Goal: Task Accomplishment & Management: Manage account settings

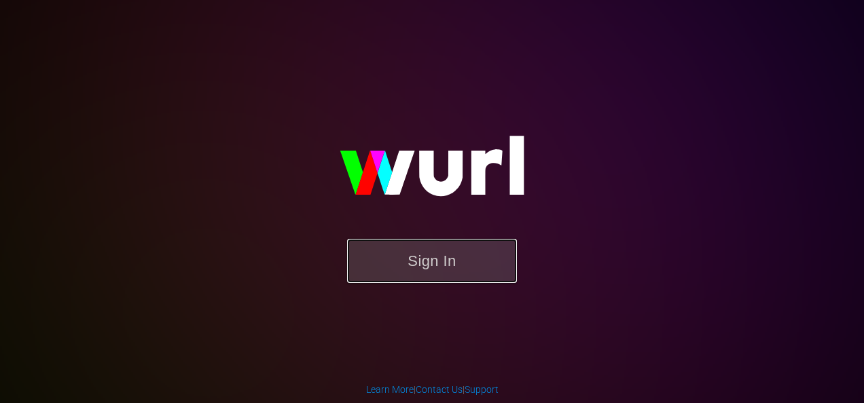
click at [466, 269] on button "Sign In" at bounding box center [432, 261] width 170 height 44
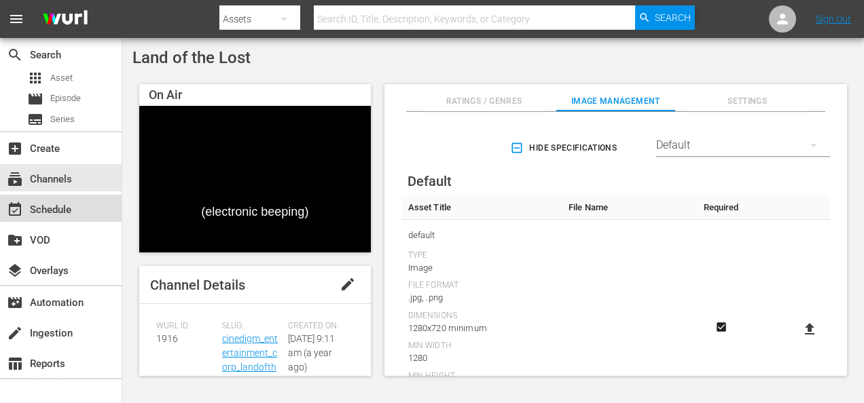
click at [58, 209] on div "event_available Schedule" at bounding box center [38, 208] width 76 height 12
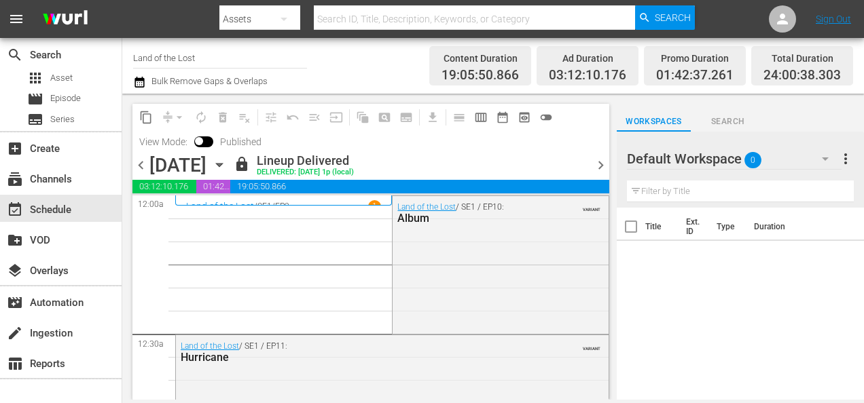
click at [227, 161] on icon "button" at bounding box center [219, 165] width 15 height 15
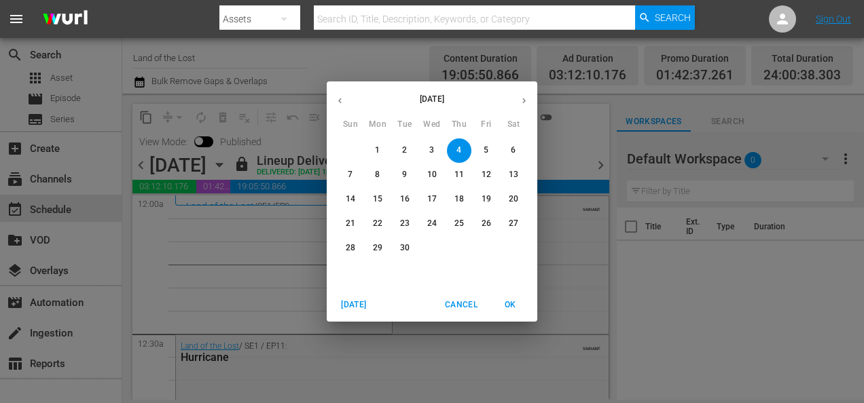
click at [359, 225] on span "21" at bounding box center [350, 224] width 24 height 12
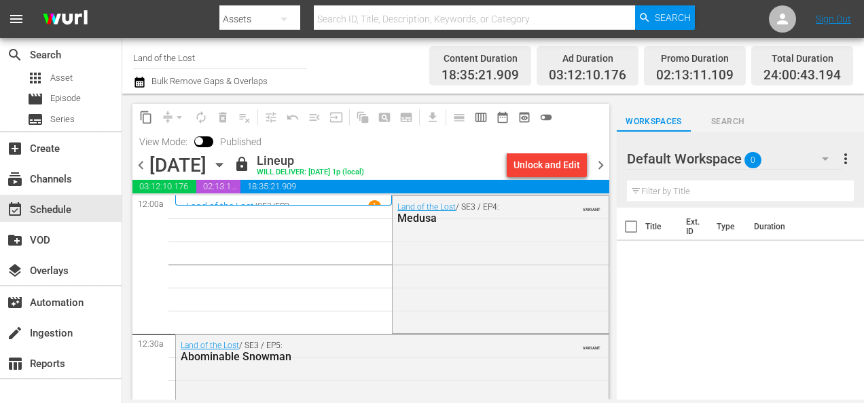
click at [603, 166] on span "chevron_right" at bounding box center [600, 165] width 17 height 17
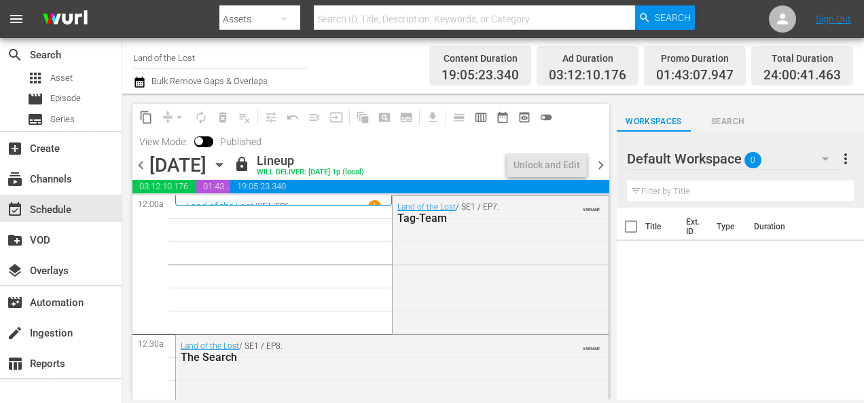
click at [602, 164] on span "chevron_right" at bounding box center [600, 165] width 17 height 17
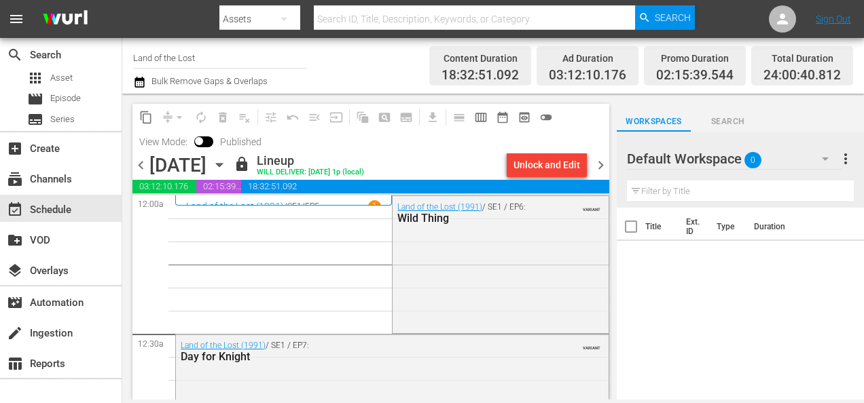
click at [604, 163] on span "chevron_right" at bounding box center [600, 165] width 17 height 17
click at [603, 168] on span "chevron_right" at bounding box center [600, 165] width 17 height 17
click at [602, 166] on span "chevron_right" at bounding box center [600, 165] width 17 height 17
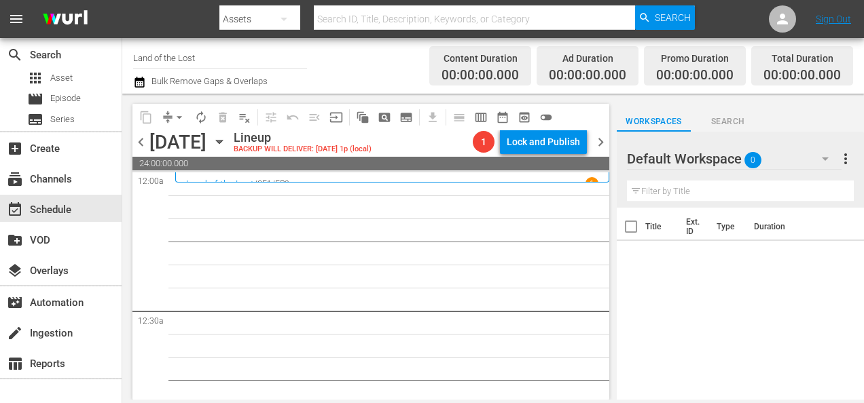
drag, startPoint x: 144, startPoint y: 143, endPoint x: 267, endPoint y: 60, distance: 147.9
click at [144, 142] on span "chevron_left" at bounding box center [140, 142] width 17 height 17
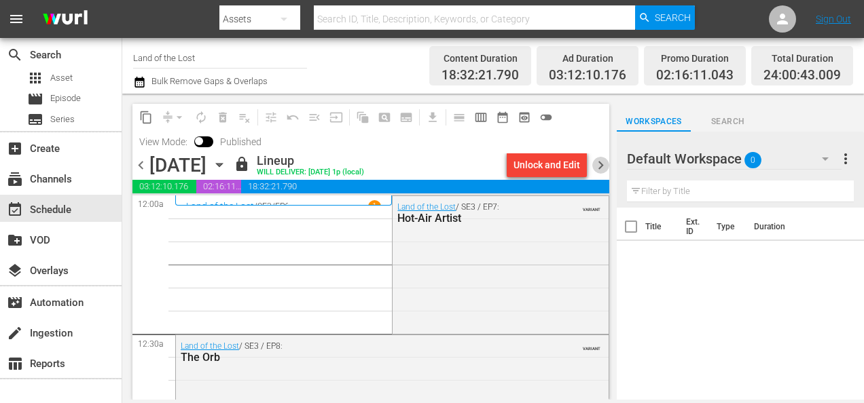
click at [604, 169] on span "chevron_right" at bounding box center [600, 165] width 17 height 17
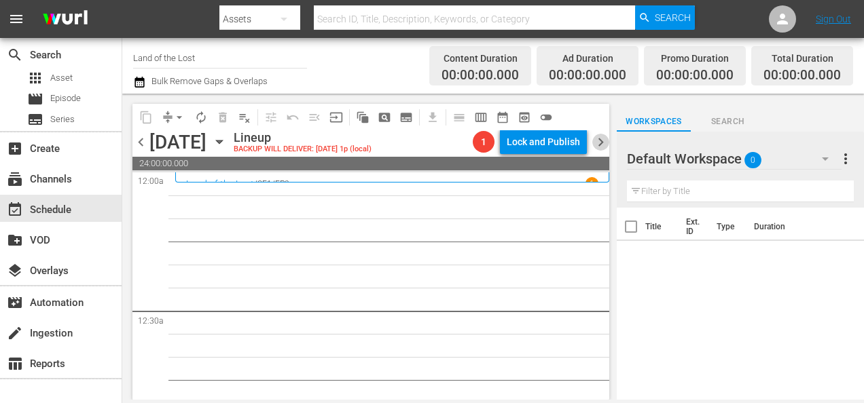
click at [604, 141] on span "chevron_right" at bounding box center [600, 142] width 17 height 17
click at [141, 142] on span "chevron_left" at bounding box center [140, 142] width 17 height 17
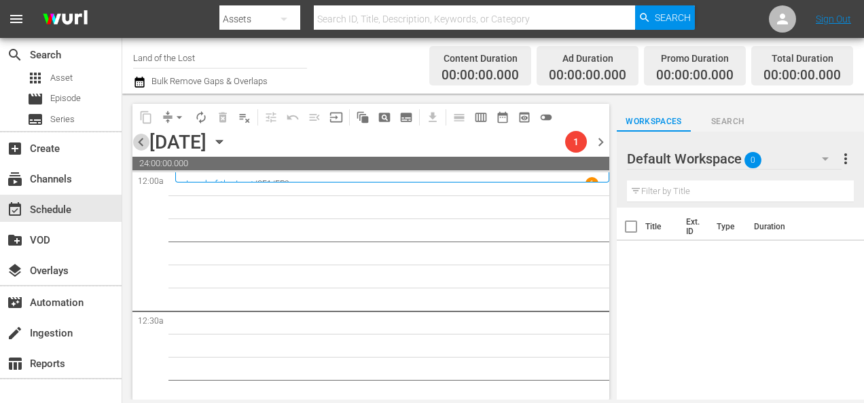
click at [141, 142] on span "chevron_left" at bounding box center [140, 142] width 17 height 17
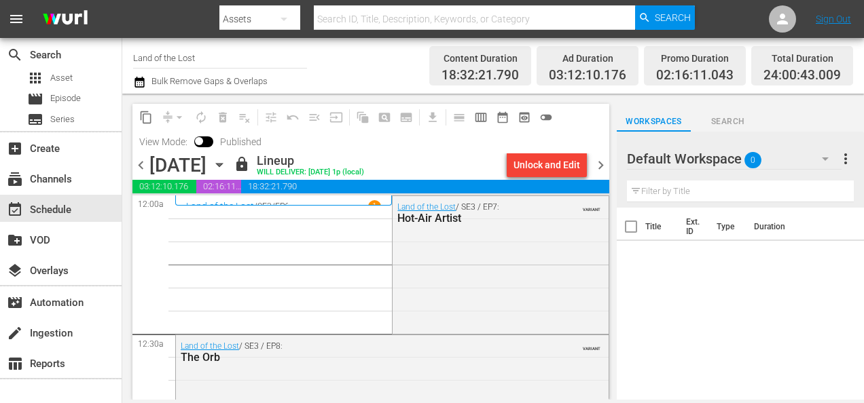
click at [603, 165] on span "chevron_right" at bounding box center [600, 165] width 17 height 17
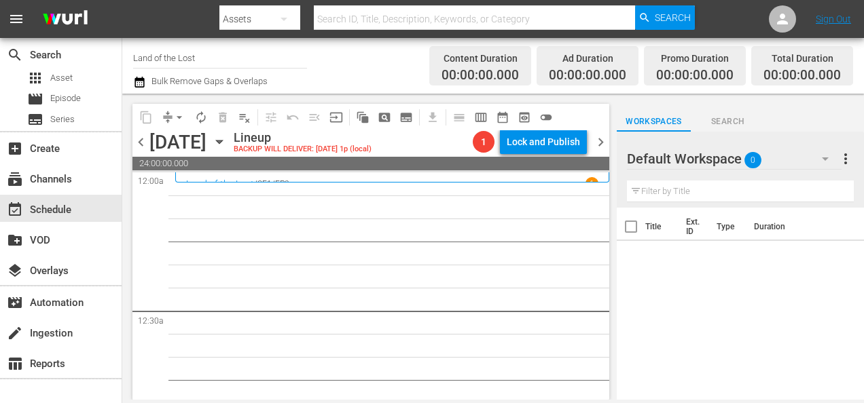
click at [604, 143] on span "chevron_right" at bounding box center [600, 142] width 17 height 17
click at [600, 139] on span "chevron_right" at bounding box center [600, 142] width 17 height 17
click at [600, 141] on span "chevron_right" at bounding box center [600, 142] width 17 height 17
click at [144, 142] on span "chevron_left" at bounding box center [140, 142] width 17 height 17
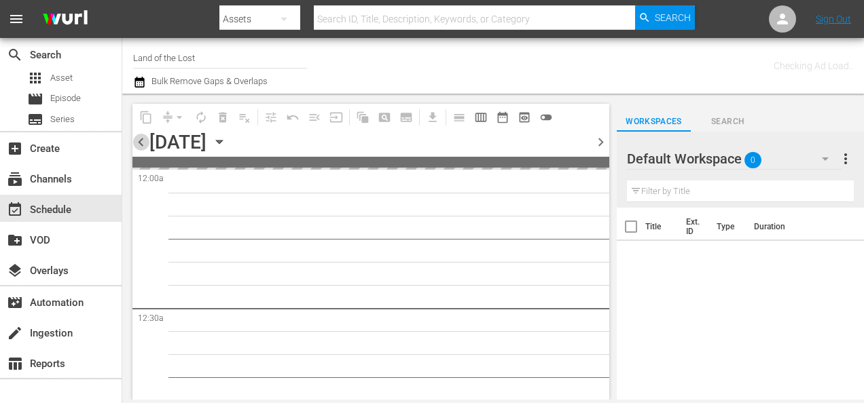
click at [144, 142] on span "chevron_left" at bounding box center [140, 142] width 17 height 17
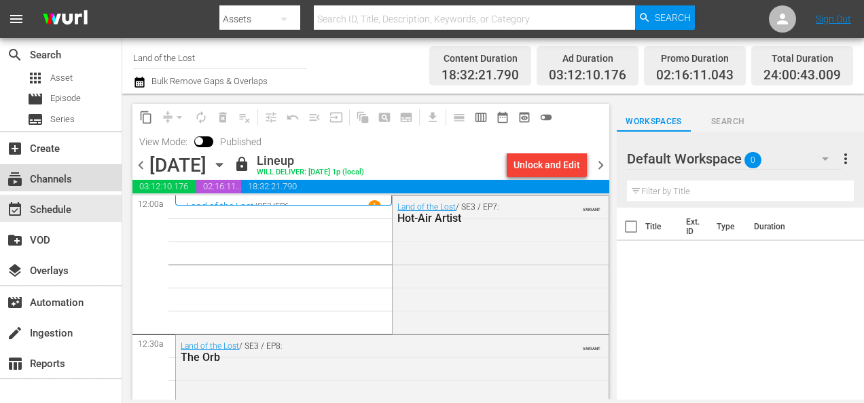
click at [79, 183] on div "subscriptions Channels" at bounding box center [61, 177] width 122 height 27
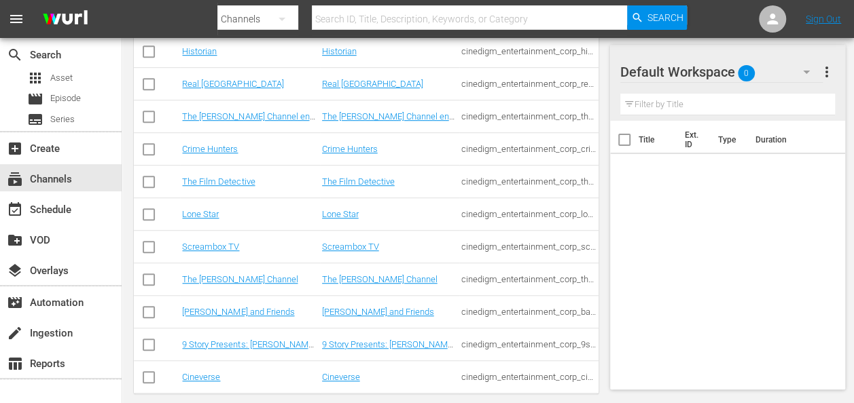
scroll to position [384, 0]
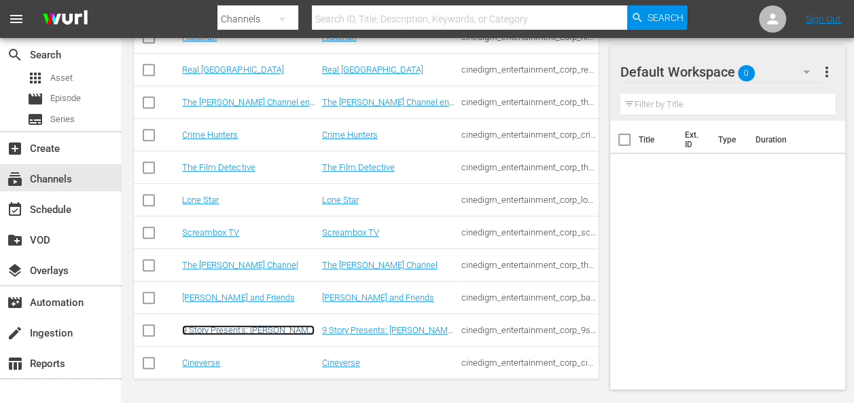
click at [221, 331] on link "9 Story Presents: [PERSON_NAME] and Friends" at bounding box center [248, 335] width 132 height 20
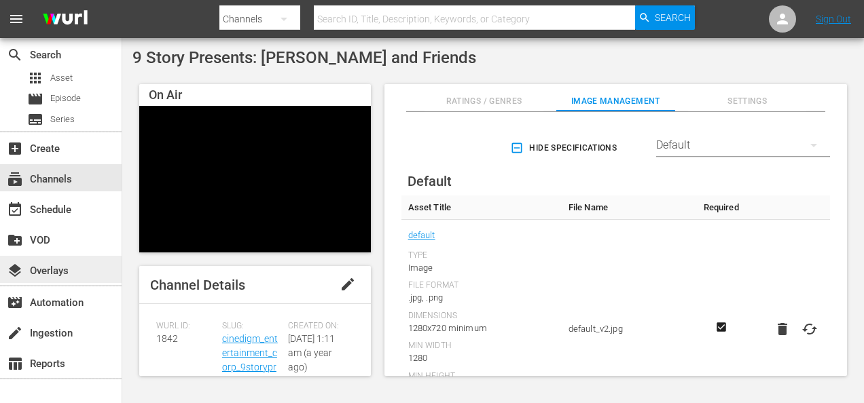
click at [68, 273] on div "layers Overlays" at bounding box center [38, 269] width 76 height 12
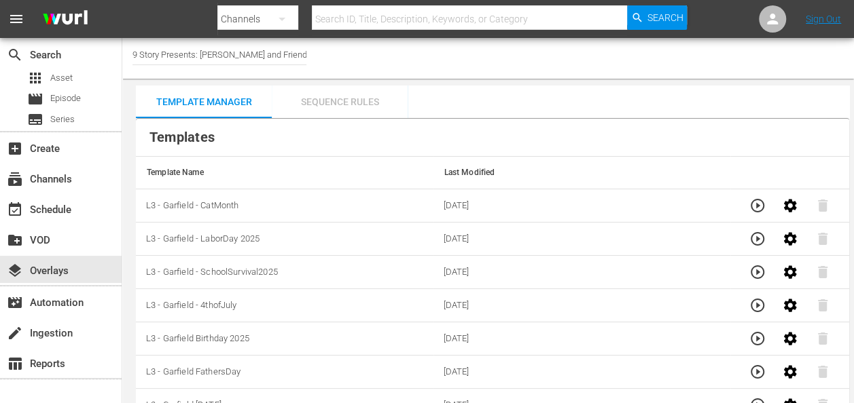
click at [350, 102] on div "Sequence Rules" at bounding box center [340, 102] width 136 height 33
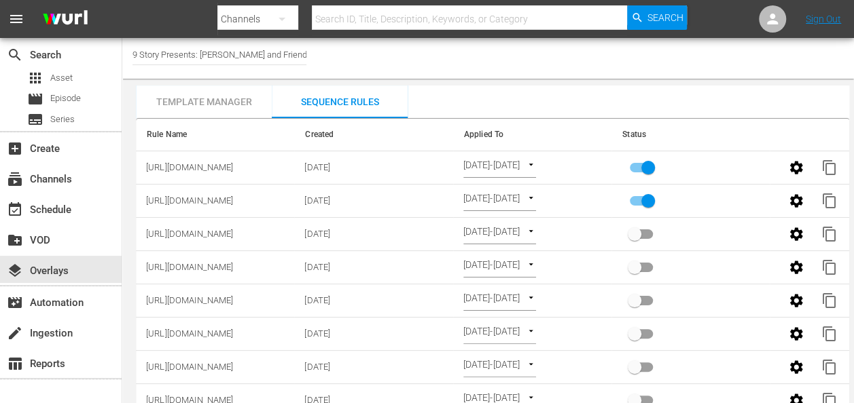
click at [636, 200] on input "primary checkbox" at bounding box center [647, 204] width 77 height 26
checkbox input "false"
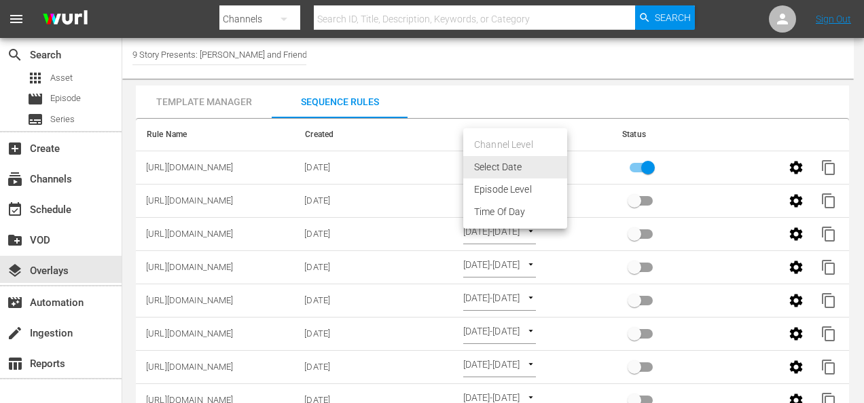
click at [536, 164] on body "menu Search By Channels Search ID, Title, Description, Keywords, or Category Se…" at bounding box center [432, 201] width 864 height 403
click at [594, 164] on div at bounding box center [432, 201] width 864 height 403
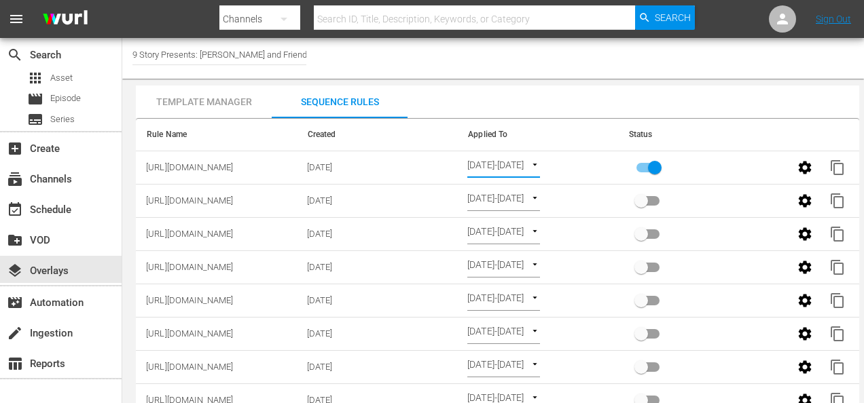
click at [481, 167] on body "menu Search By Channels Search ID, Title, Description, Keywords, or Category Se…" at bounding box center [432, 201] width 864 height 403
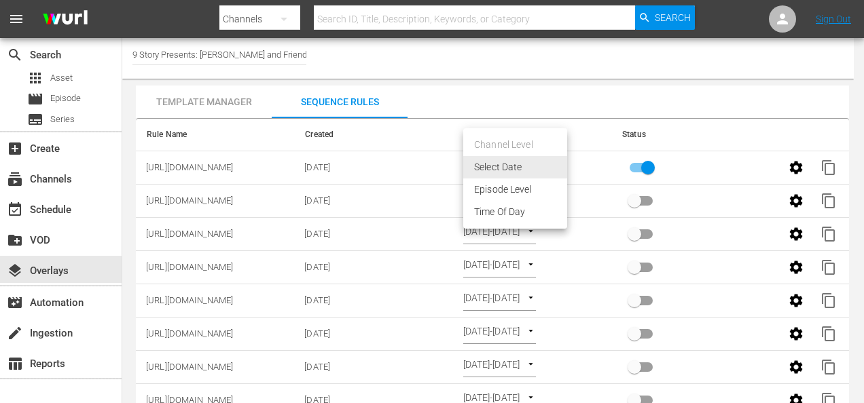
click at [481, 167] on li "Select Date" at bounding box center [515, 167] width 104 height 22
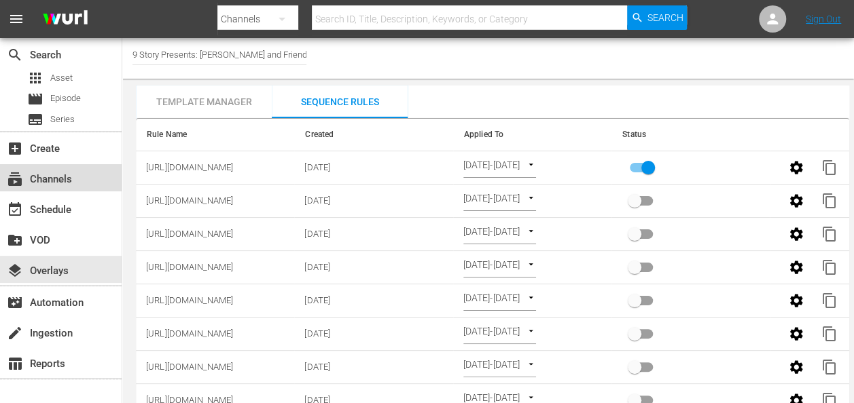
click at [75, 183] on div "subscriptions Channels" at bounding box center [61, 177] width 122 height 27
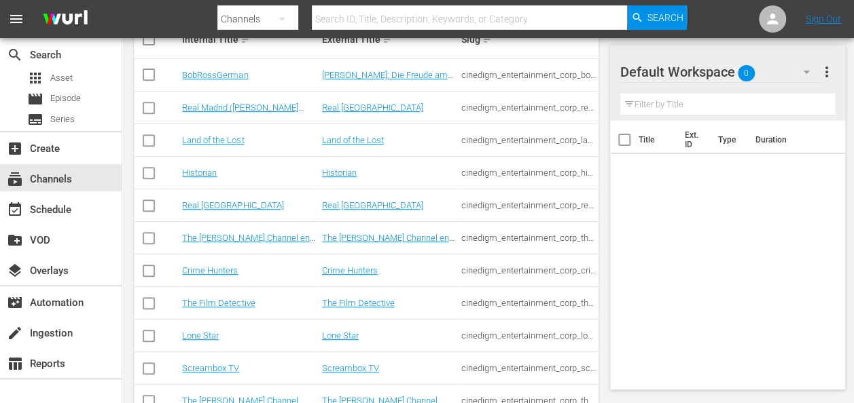
scroll to position [181, 0]
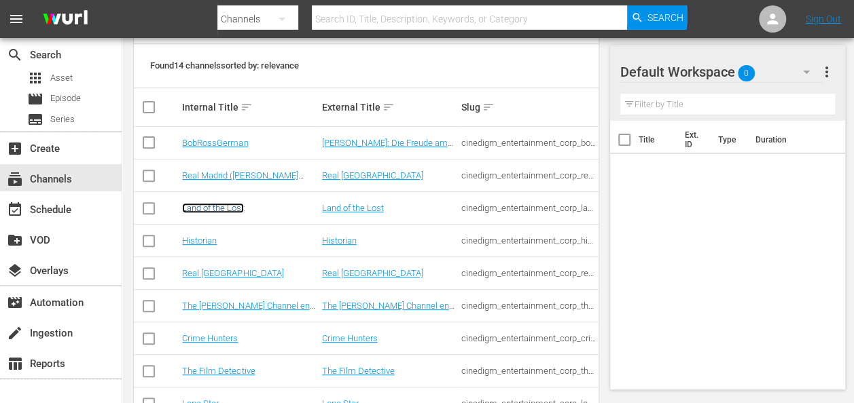
click at [209, 210] on link "Land of the Lost" at bounding box center [213, 208] width 62 height 10
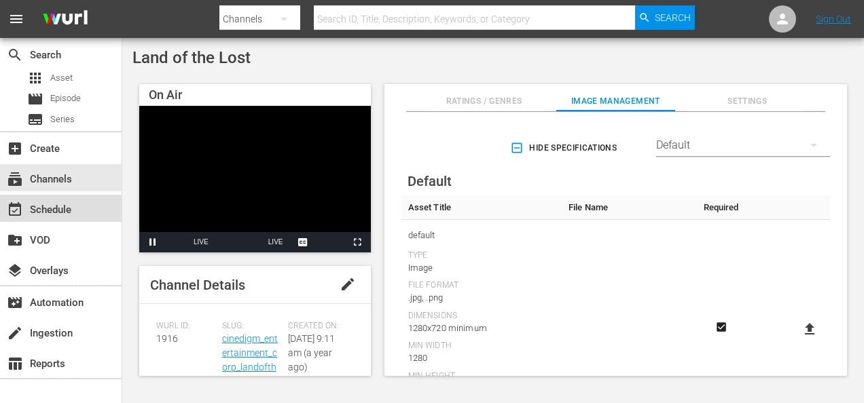
click at [74, 205] on div "event_available Schedule" at bounding box center [38, 208] width 76 height 12
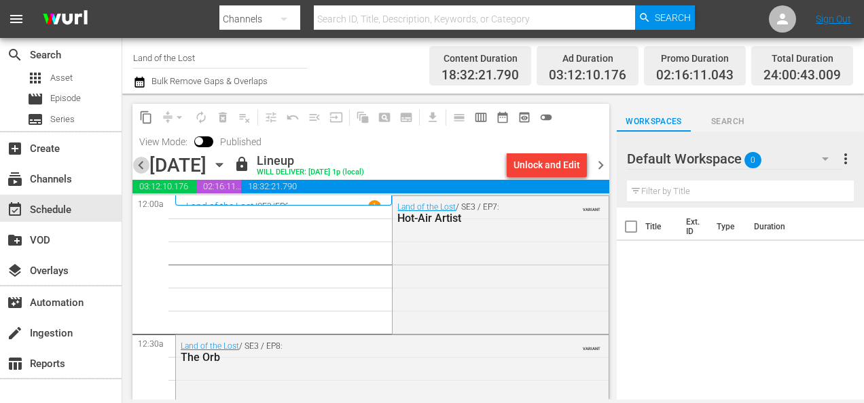
click at [140, 162] on span "chevron_left" at bounding box center [140, 165] width 17 height 17
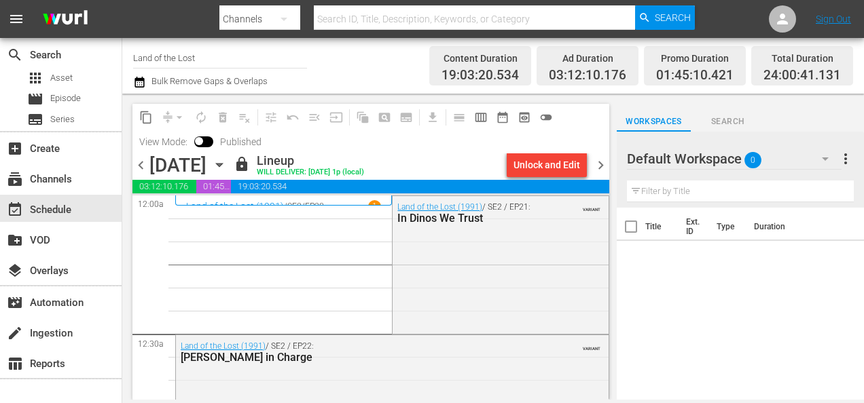
click at [602, 164] on span "chevron_right" at bounding box center [600, 165] width 17 height 17
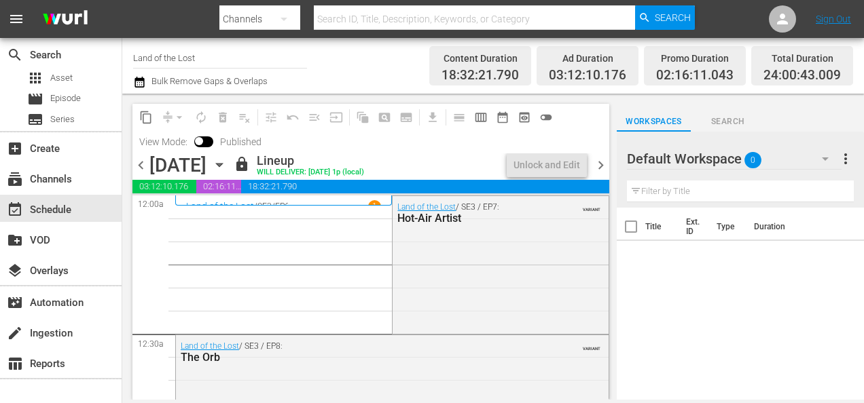
click at [602, 167] on span "chevron_right" at bounding box center [600, 165] width 17 height 17
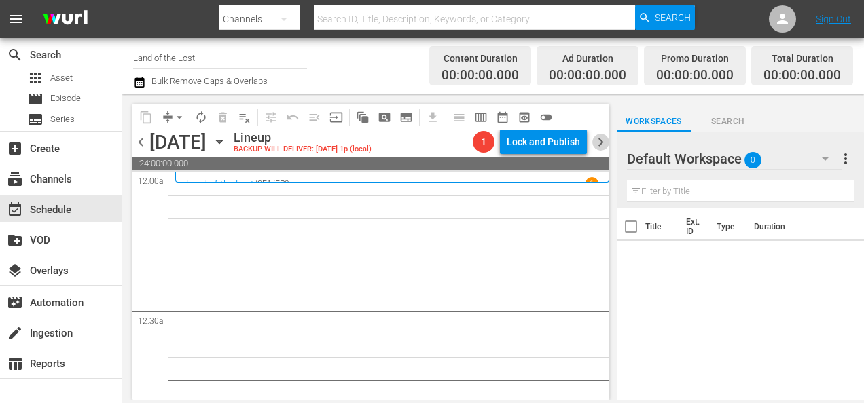
click at [602, 143] on span "chevron_right" at bounding box center [600, 142] width 17 height 17
click at [602, 140] on span "chevron_right" at bounding box center [600, 142] width 17 height 17
click at [598, 141] on span "chevron_right" at bounding box center [600, 142] width 17 height 17
click at [143, 145] on span "chevron_left" at bounding box center [140, 142] width 17 height 17
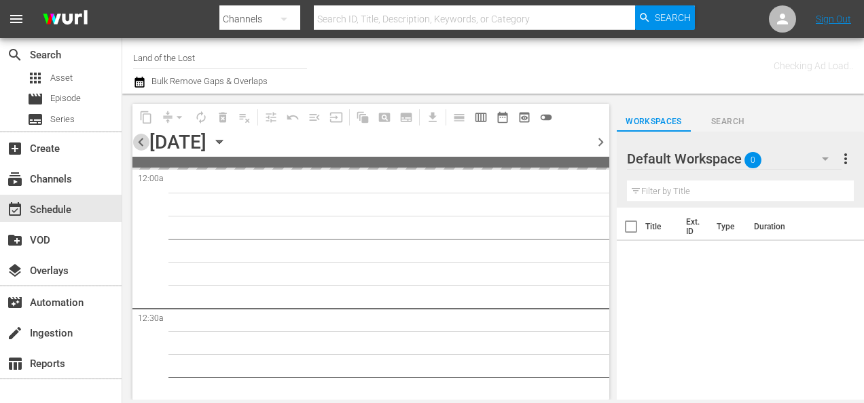
click at [143, 145] on span "chevron_left" at bounding box center [140, 142] width 17 height 17
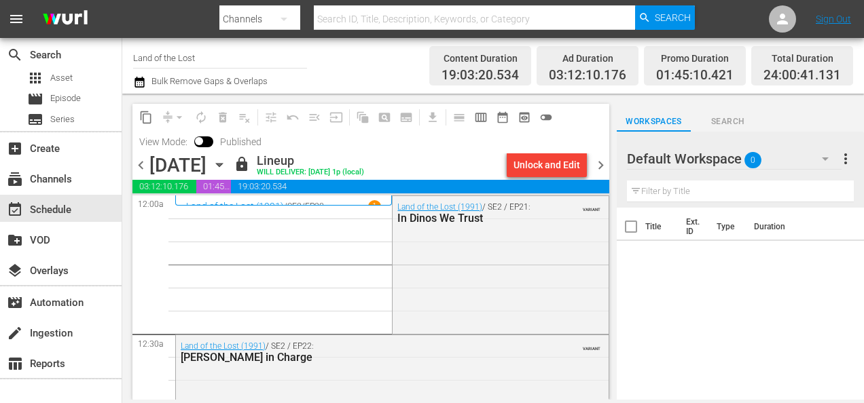
click at [602, 164] on span "chevron_right" at bounding box center [600, 165] width 17 height 17
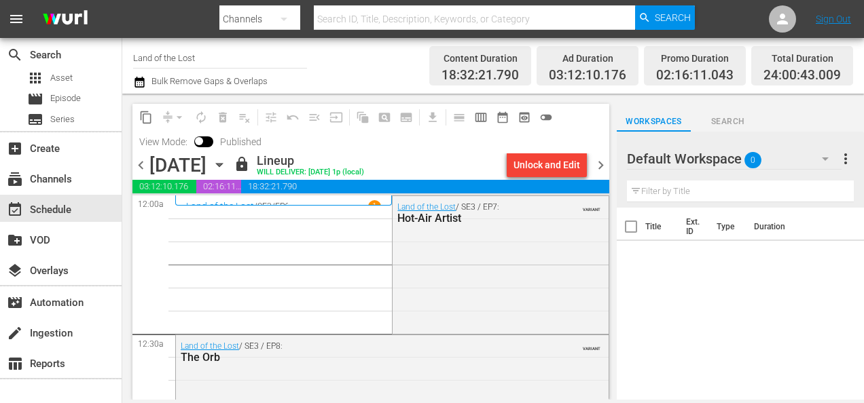
click at [602, 164] on span "chevron_right" at bounding box center [600, 165] width 17 height 17
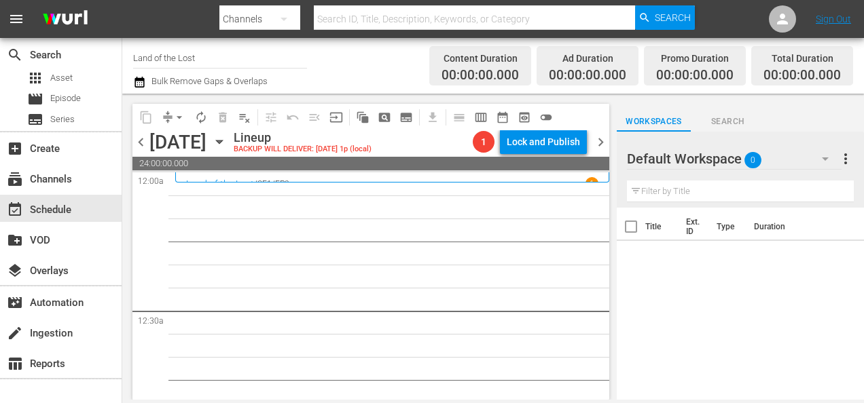
click at [601, 144] on span "chevron_right" at bounding box center [600, 142] width 17 height 17
click at [143, 141] on span "chevron_left" at bounding box center [140, 142] width 17 height 17
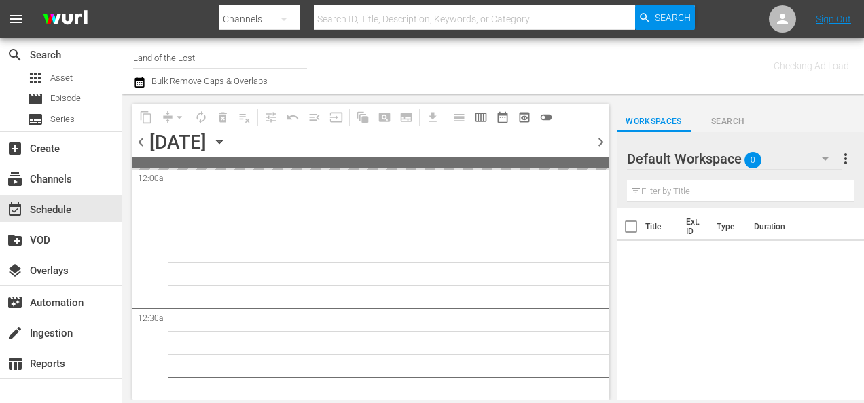
click at [143, 141] on span "chevron_left" at bounding box center [140, 142] width 17 height 17
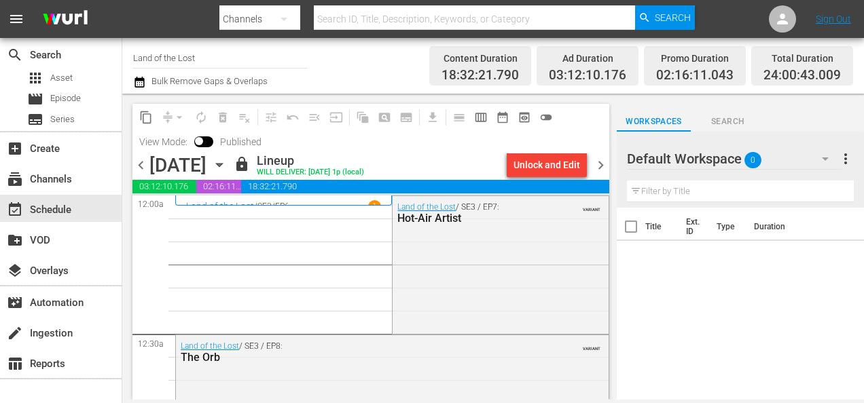
click at [603, 167] on span "chevron_right" at bounding box center [600, 165] width 17 height 17
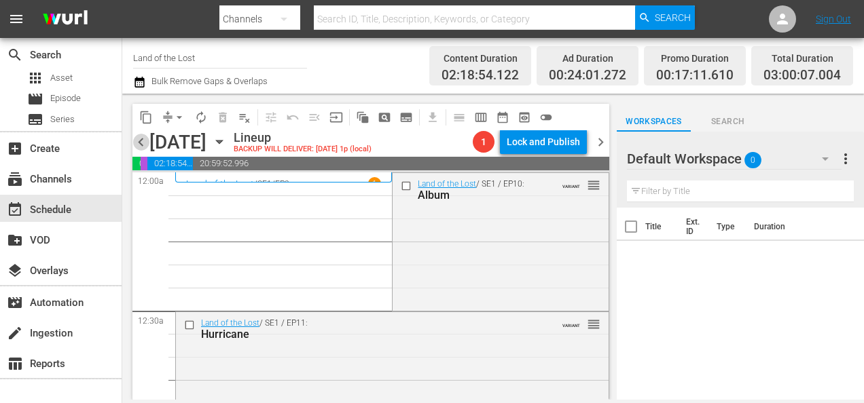
click at [145, 140] on span "chevron_left" at bounding box center [140, 142] width 17 height 17
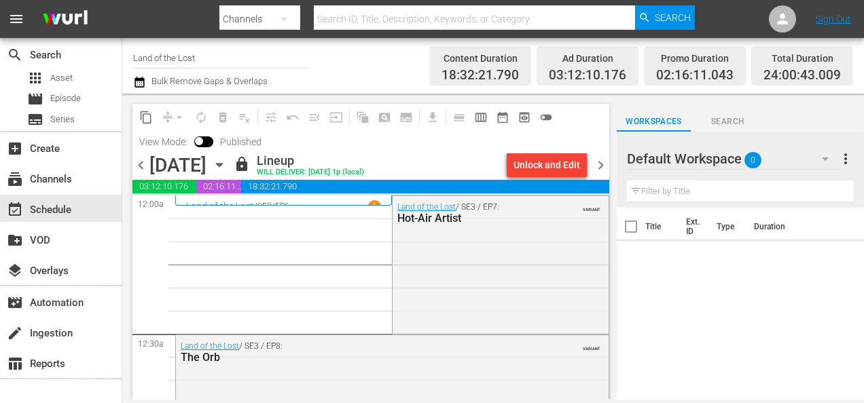
click at [600, 166] on span "chevron_right" at bounding box center [600, 165] width 17 height 17
click at [602, 163] on span "chevron_right" at bounding box center [600, 165] width 17 height 17
click at [603, 166] on span "chevron_right" at bounding box center [600, 165] width 17 height 17
click at [602, 165] on span "chevron_right" at bounding box center [600, 165] width 17 height 17
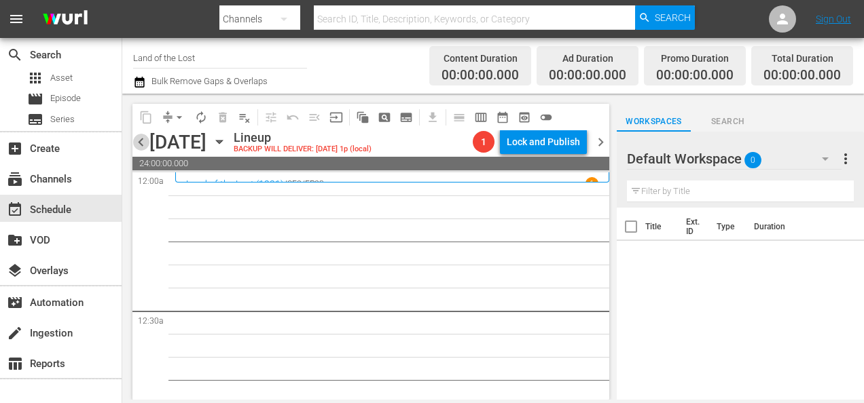
click at [137, 141] on span "chevron_left" at bounding box center [140, 142] width 17 height 17
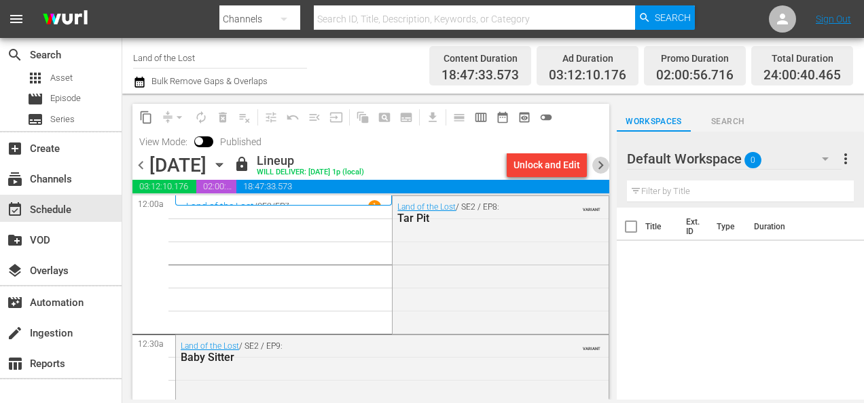
click at [600, 168] on span "chevron_right" at bounding box center [600, 165] width 17 height 17
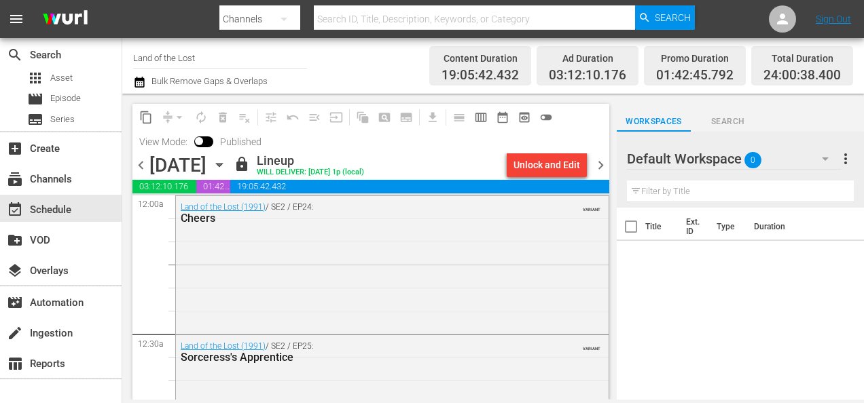
click at [598, 167] on span "chevron_right" at bounding box center [600, 165] width 17 height 17
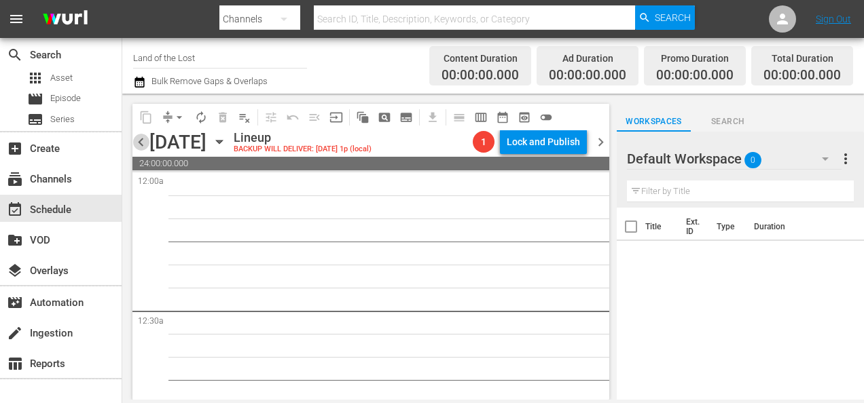
click at [143, 139] on span "chevron_left" at bounding box center [140, 142] width 17 height 17
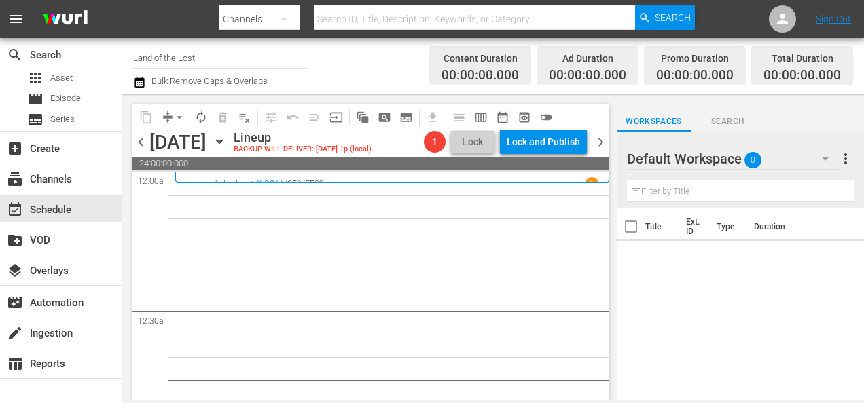
click at [138, 140] on span "chevron_left" at bounding box center [140, 142] width 17 height 17
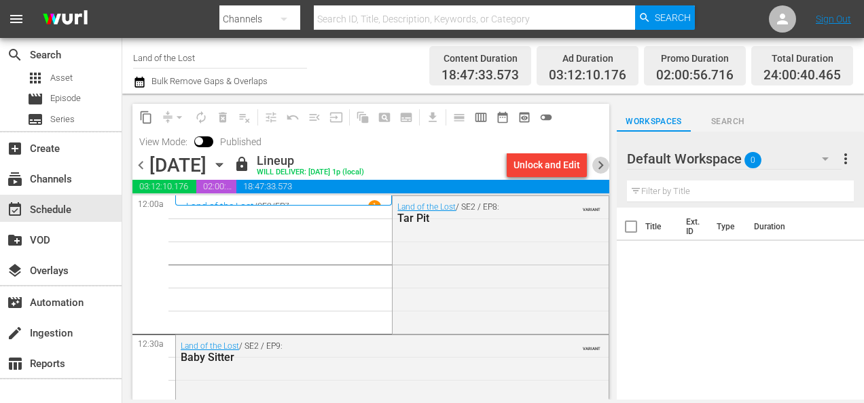
click at [604, 164] on span "chevron_right" at bounding box center [600, 165] width 17 height 17
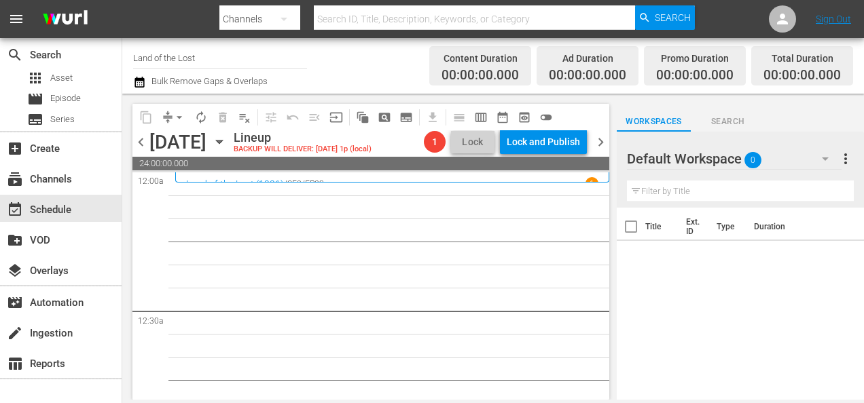
click at [144, 141] on span "chevron_left" at bounding box center [140, 142] width 17 height 17
